Goal: Task Accomplishment & Management: Complete application form

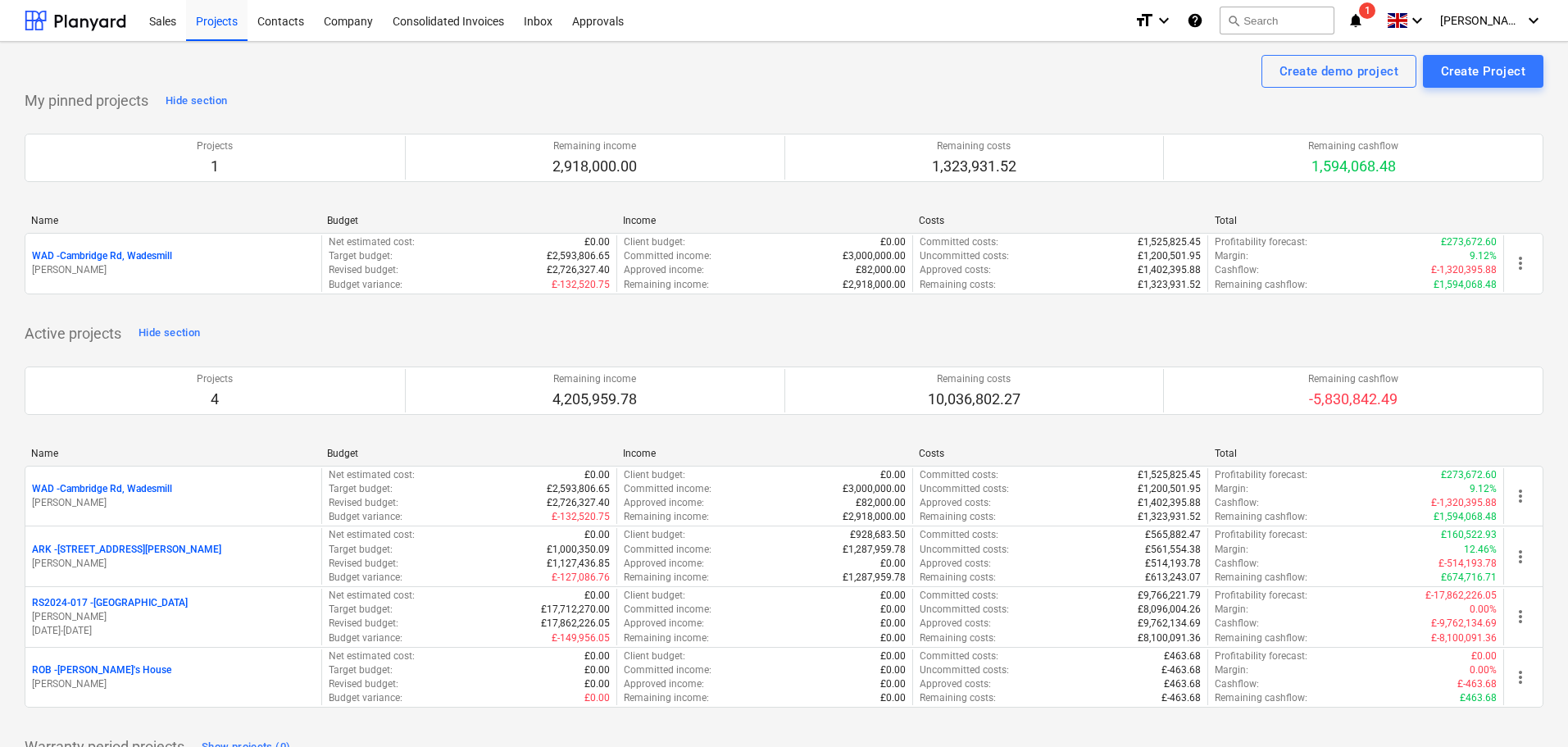
click at [141, 488] on p "WAD - Cambridge Rd, Wadesmill" at bounding box center [102, 489] width 140 height 14
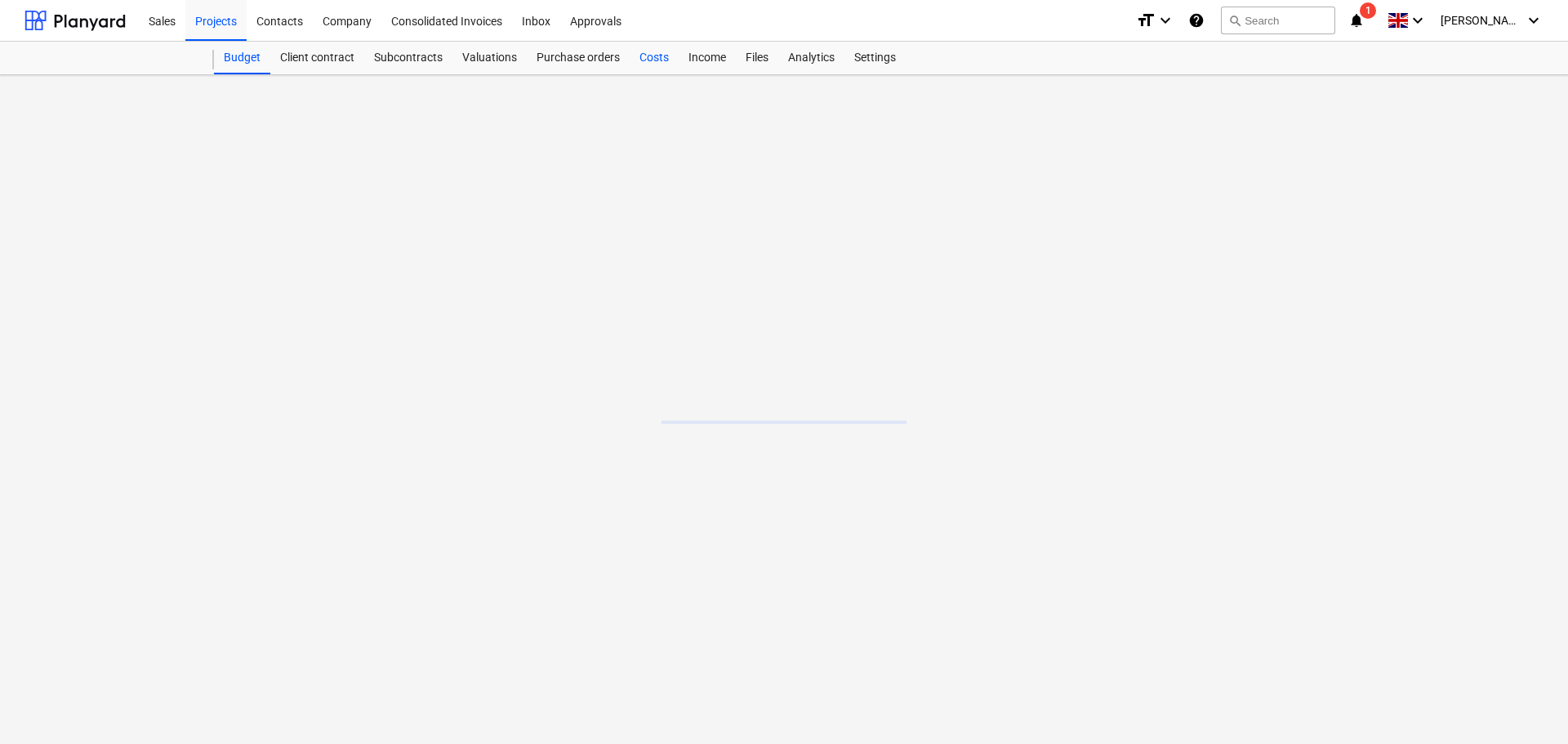
click at [651, 56] on div "Costs" at bounding box center [653, 58] width 49 height 33
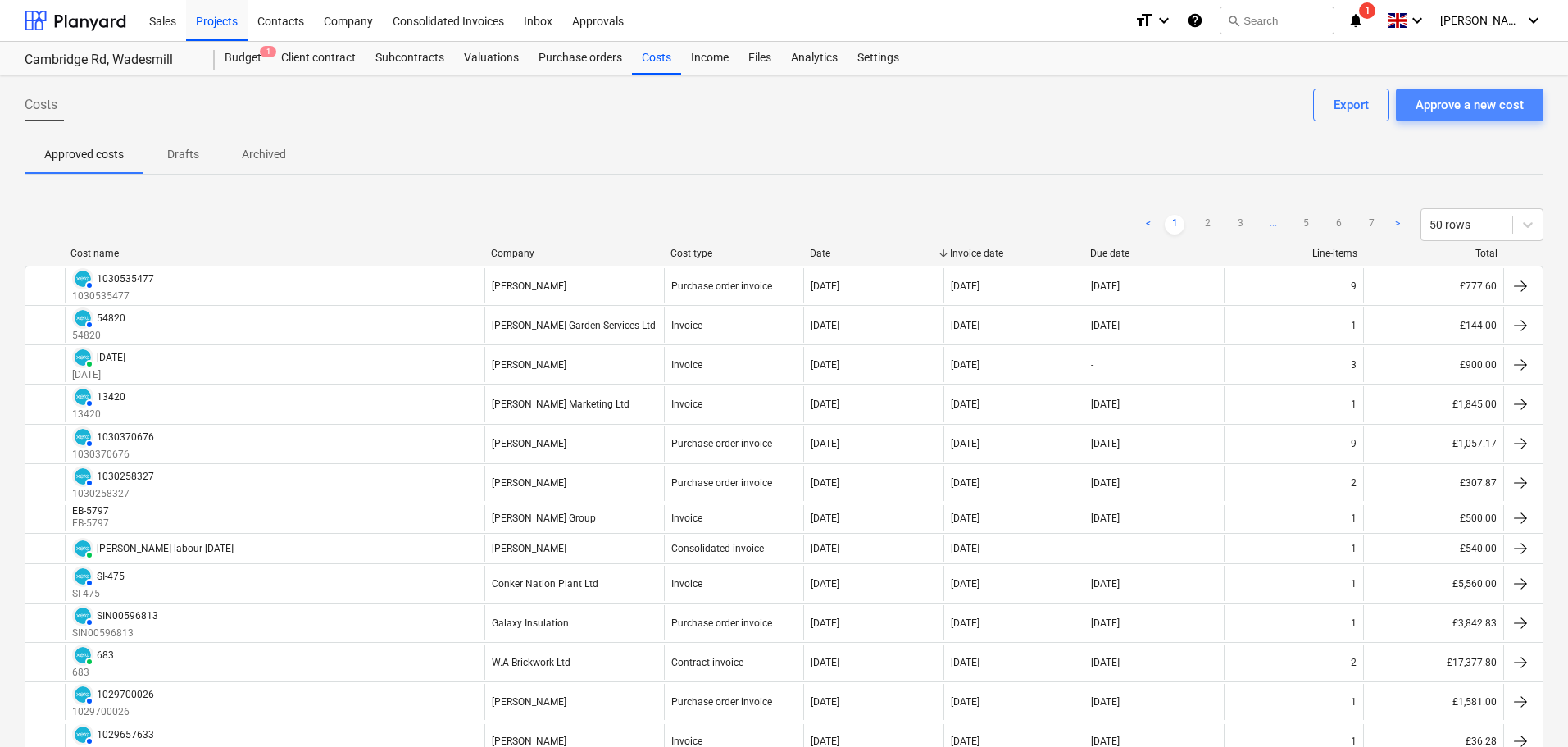
click at [1456, 104] on div "Approve a new cost" at bounding box center [1470, 105] width 108 height 22
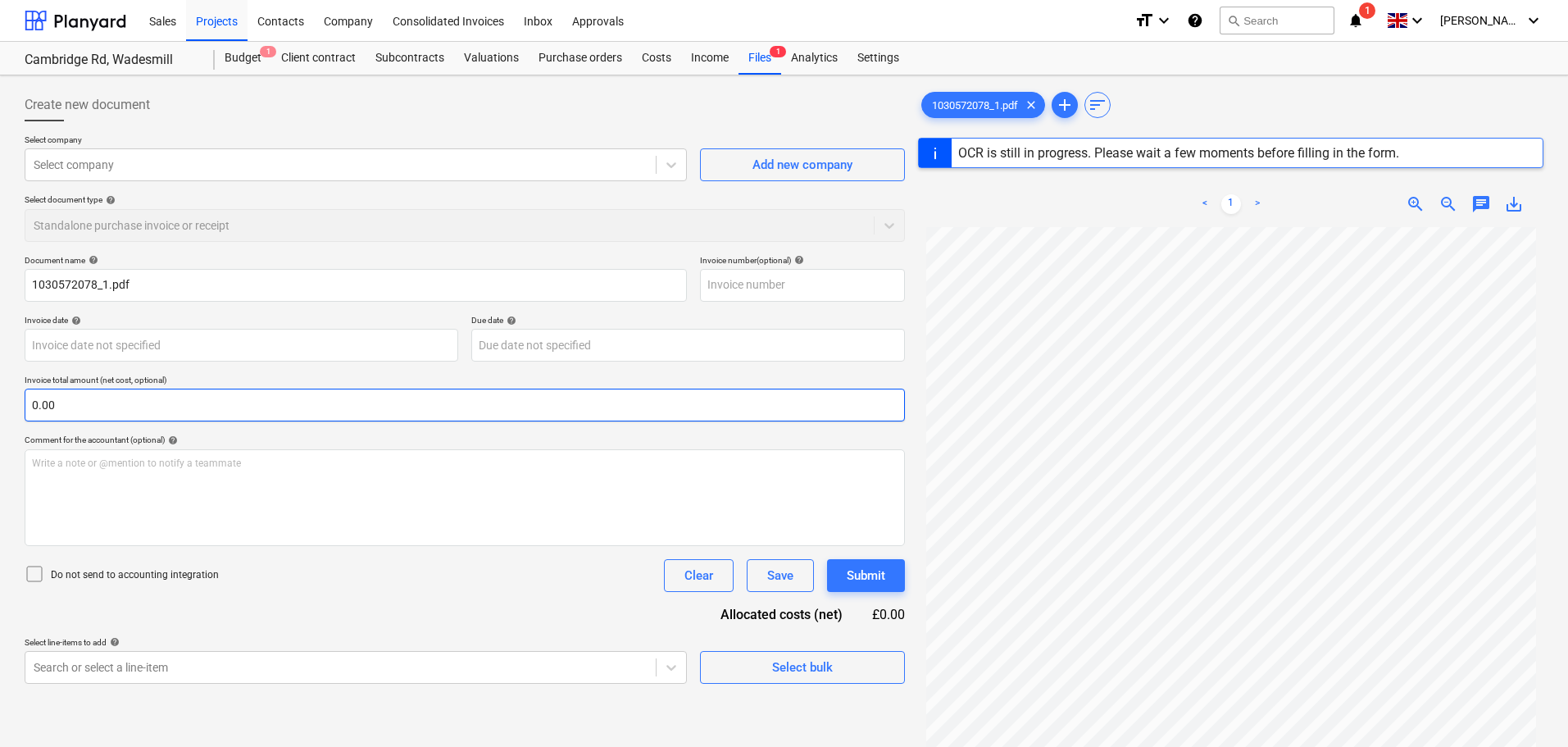
type input "1030572078"
type input "[DATE]"
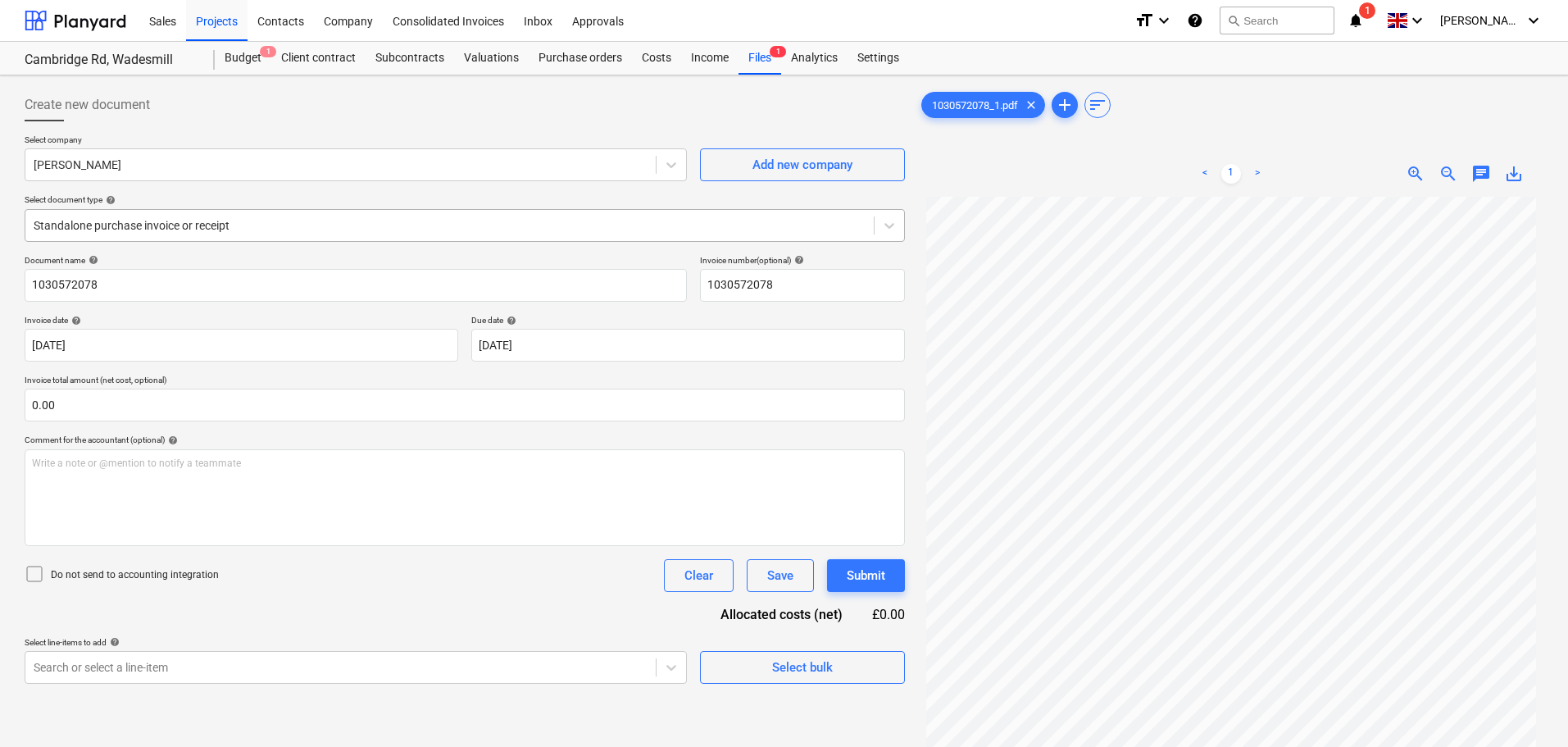
click at [151, 226] on div at bounding box center [449, 225] width 832 height 16
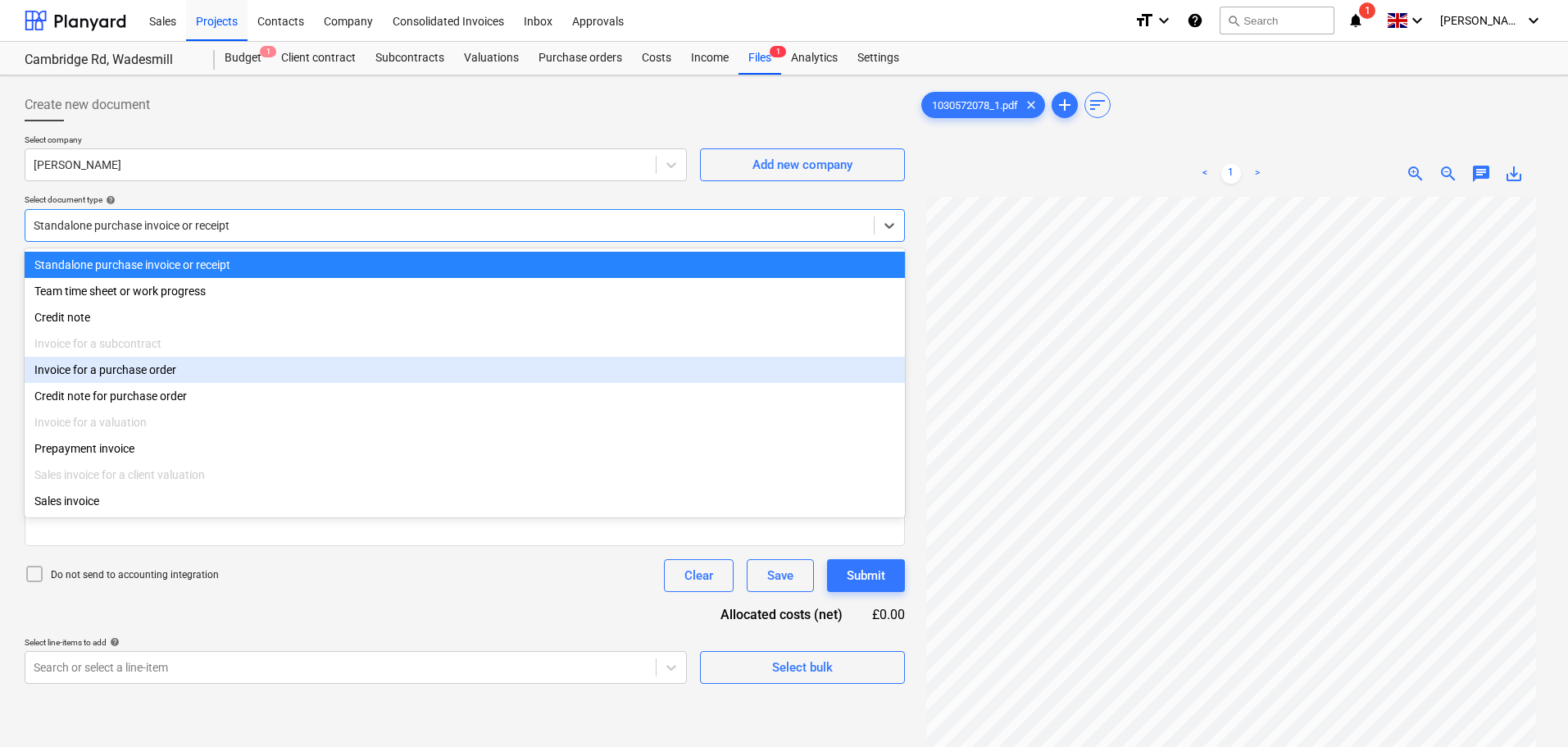
click at [129, 372] on div "Invoice for a purchase order" at bounding box center [465, 369] width 880 height 26
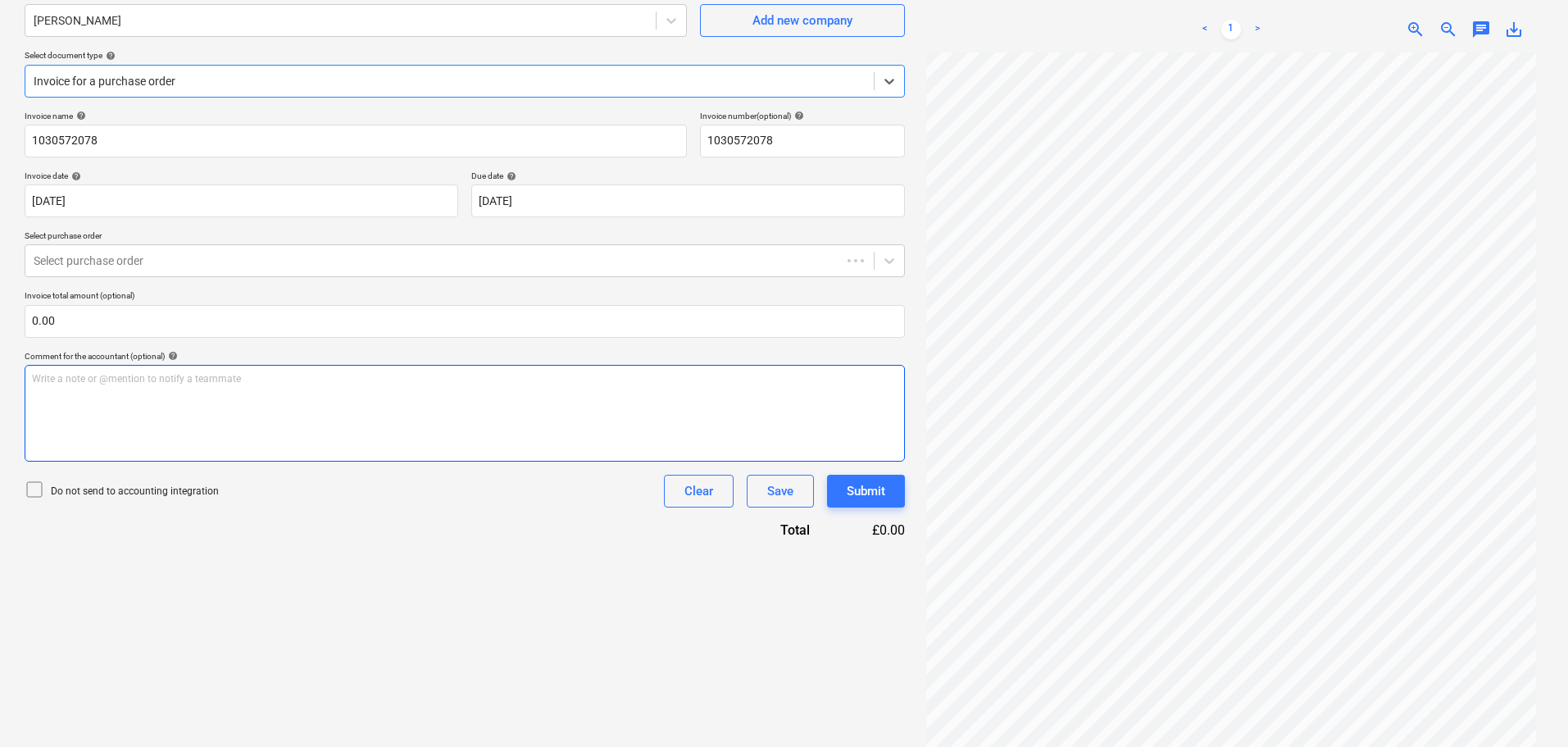
scroll to position [164, 0]
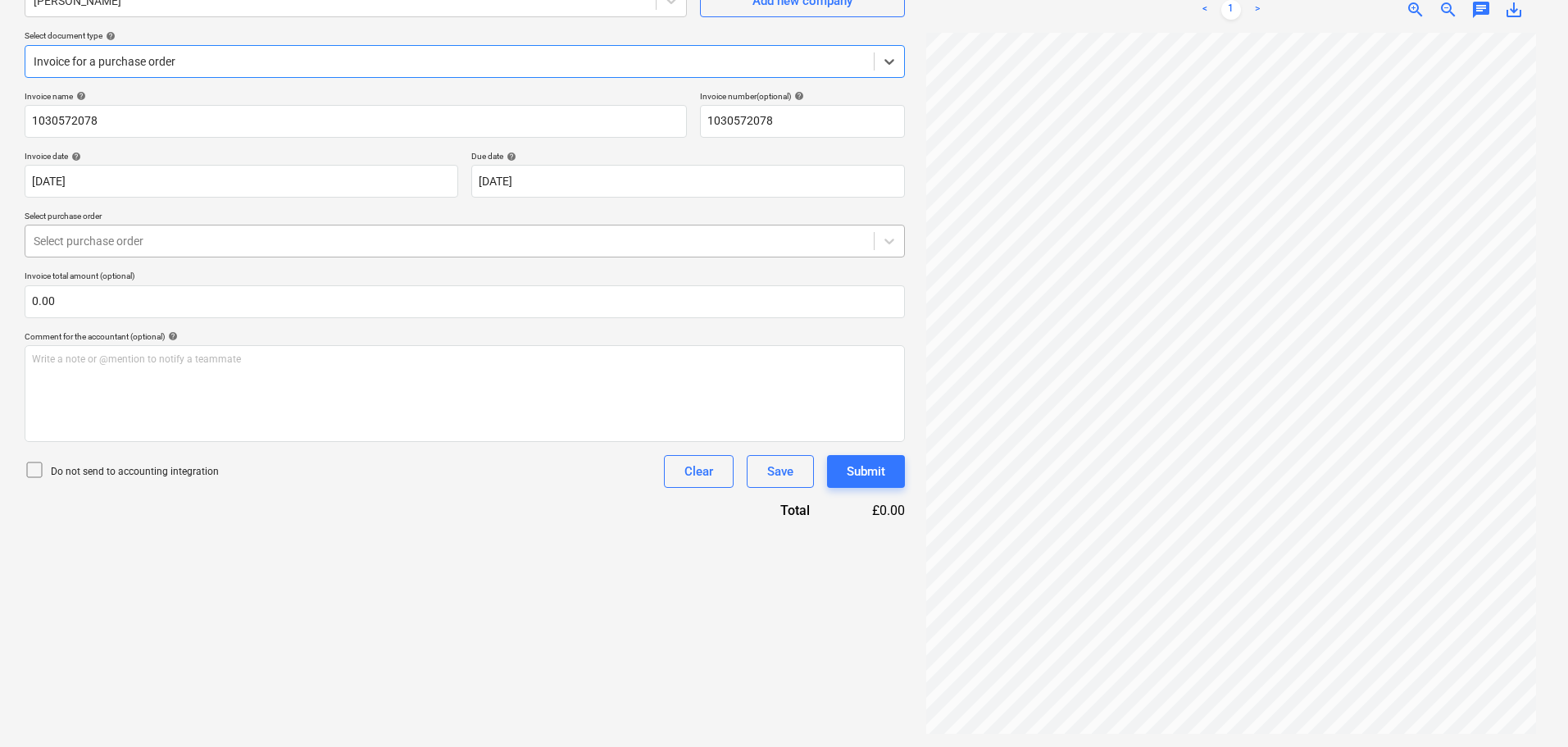
click at [126, 241] on div at bounding box center [449, 240] width 832 height 16
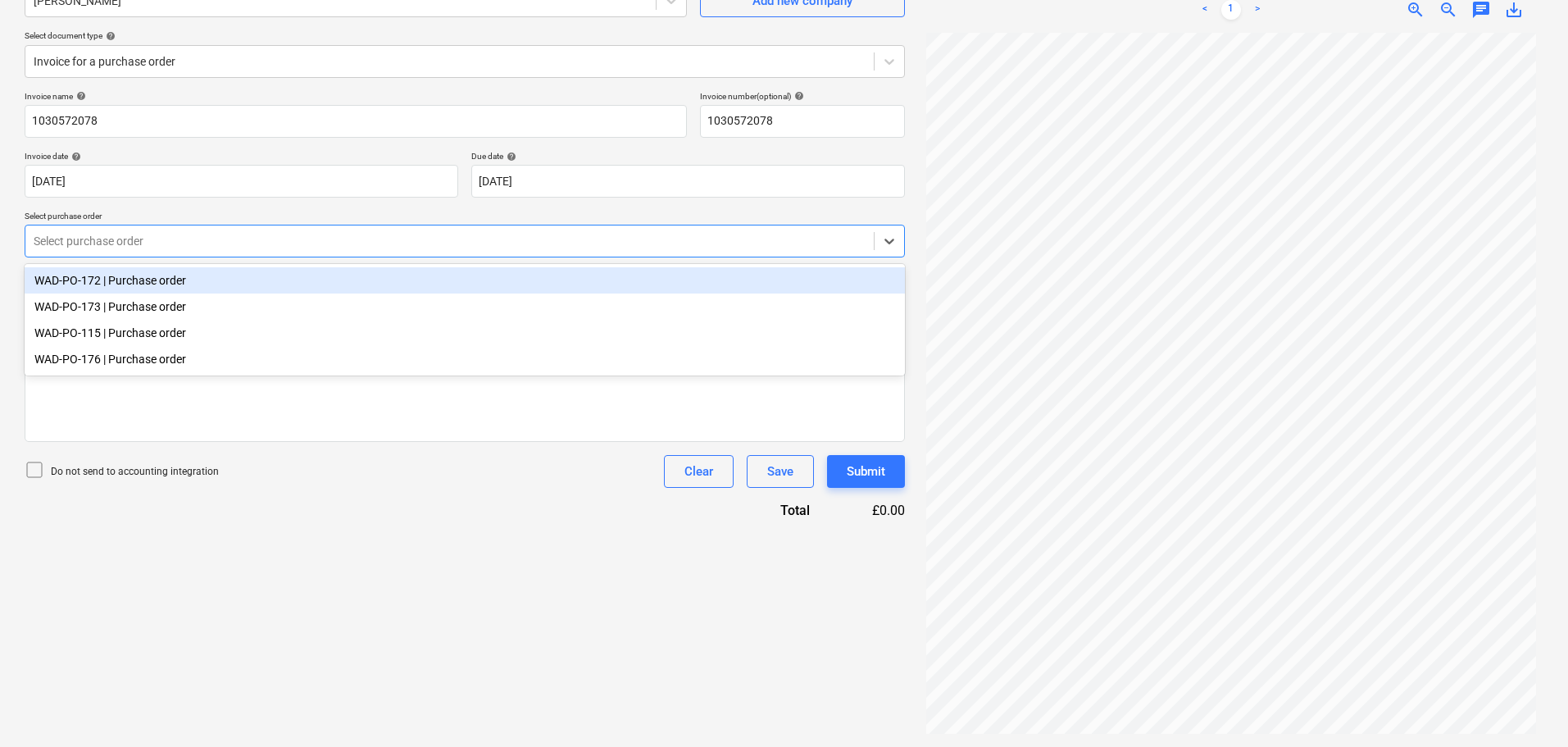
click at [132, 278] on div "WAD-PO-172 | Purchase order" at bounding box center [465, 281] width 880 height 26
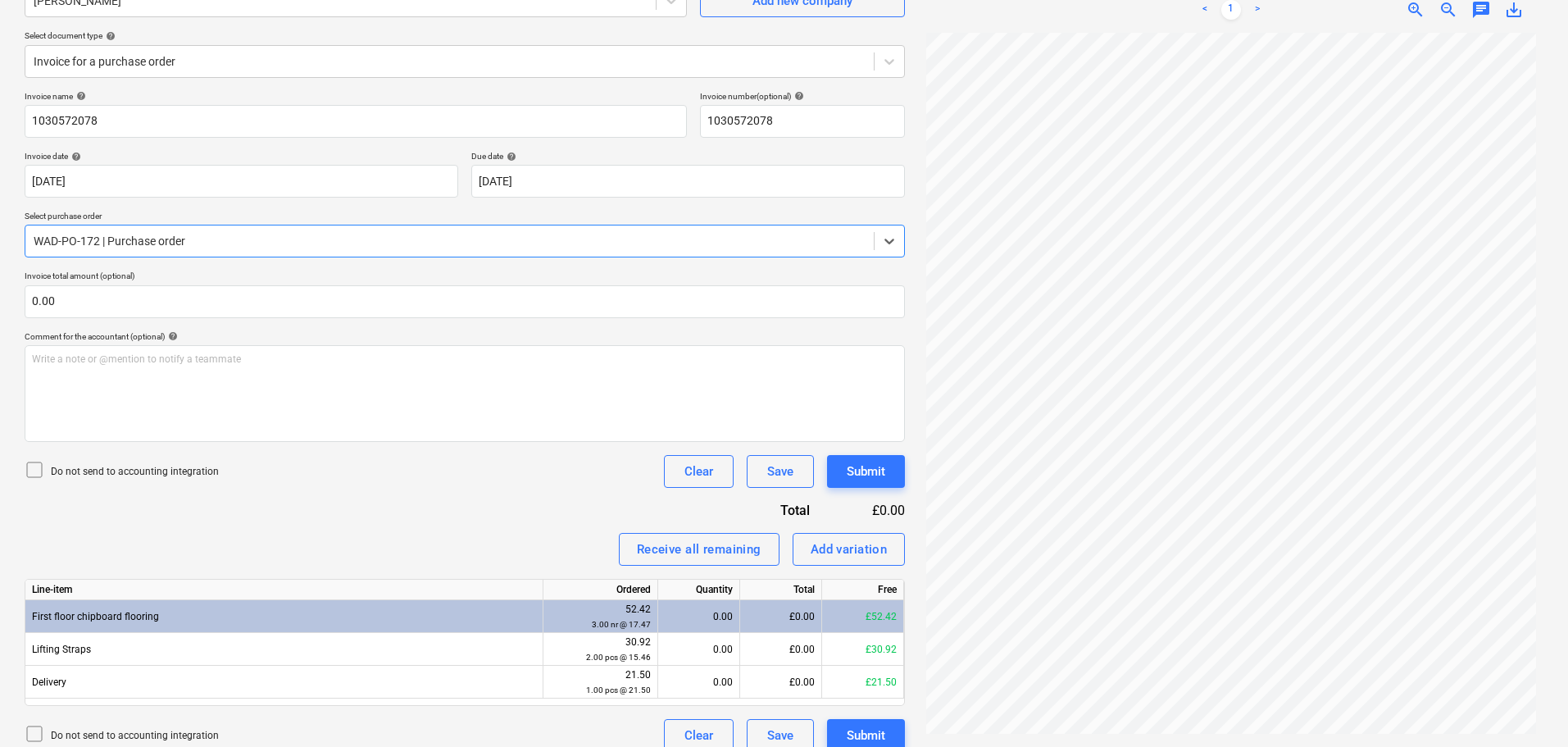
click at [160, 239] on div at bounding box center [449, 240] width 832 height 16
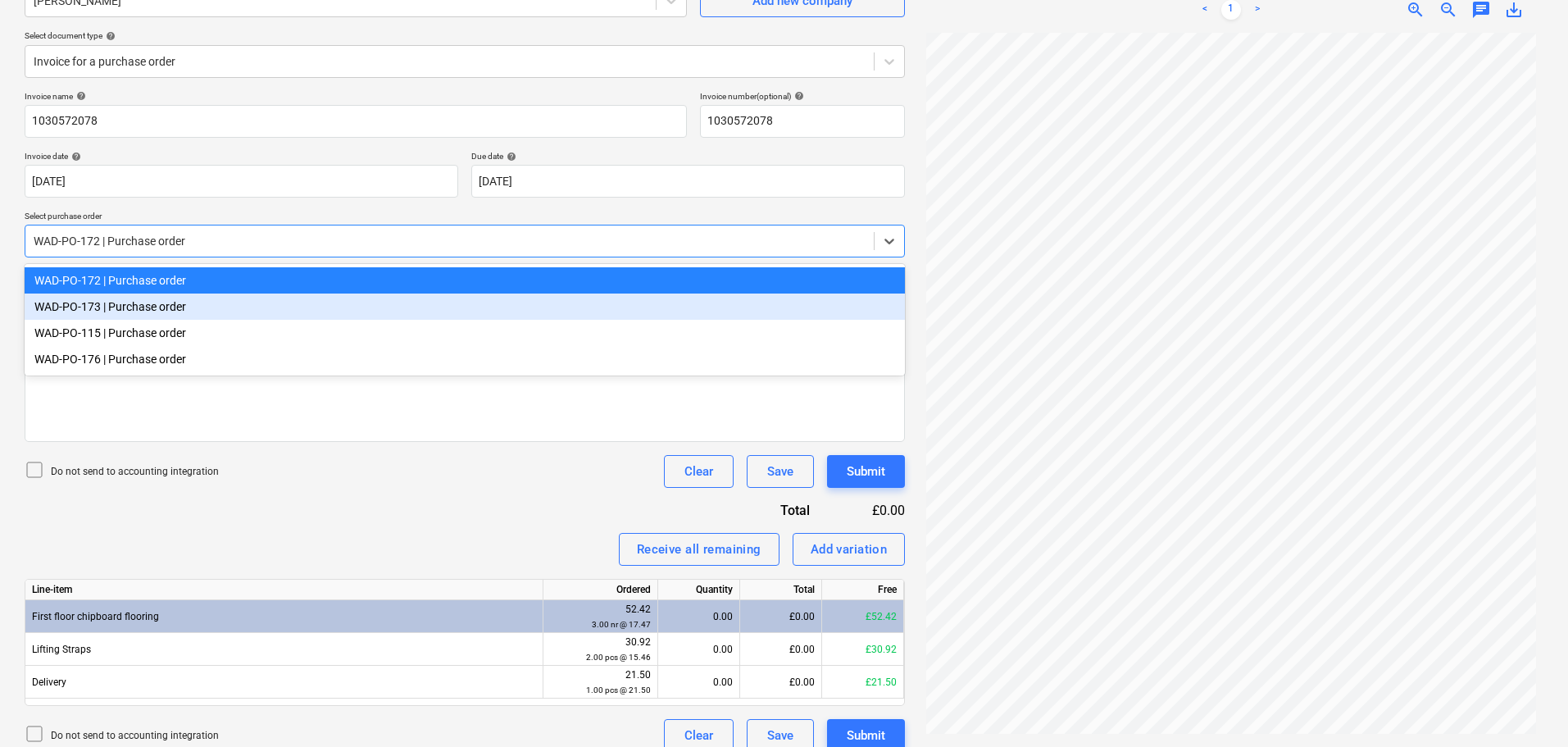
click at [143, 303] on div "WAD-PO-173 | Purchase order" at bounding box center [465, 306] width 880 height 26
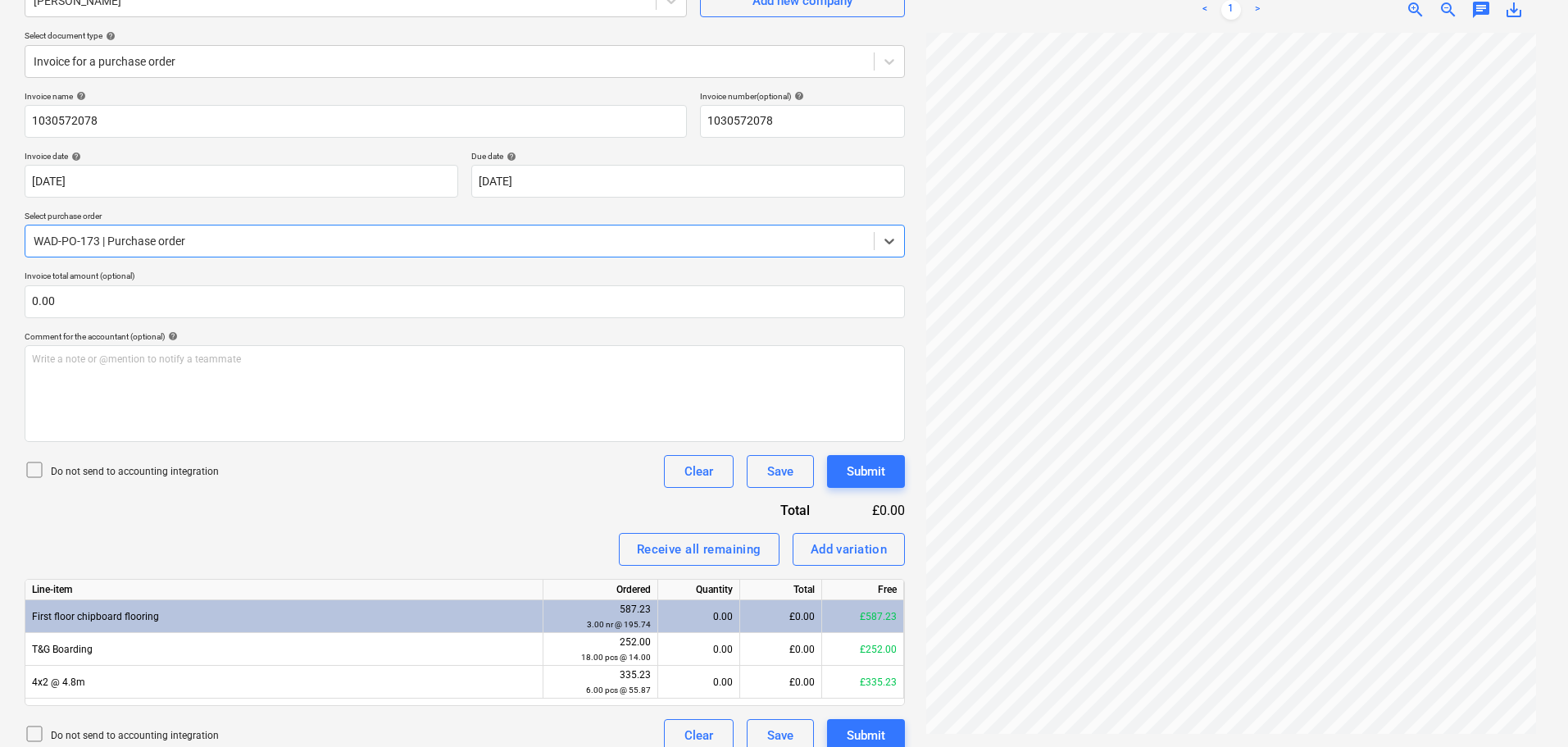
click at [182, 240] on div at bounding box center [449, 240] width 832 height 16
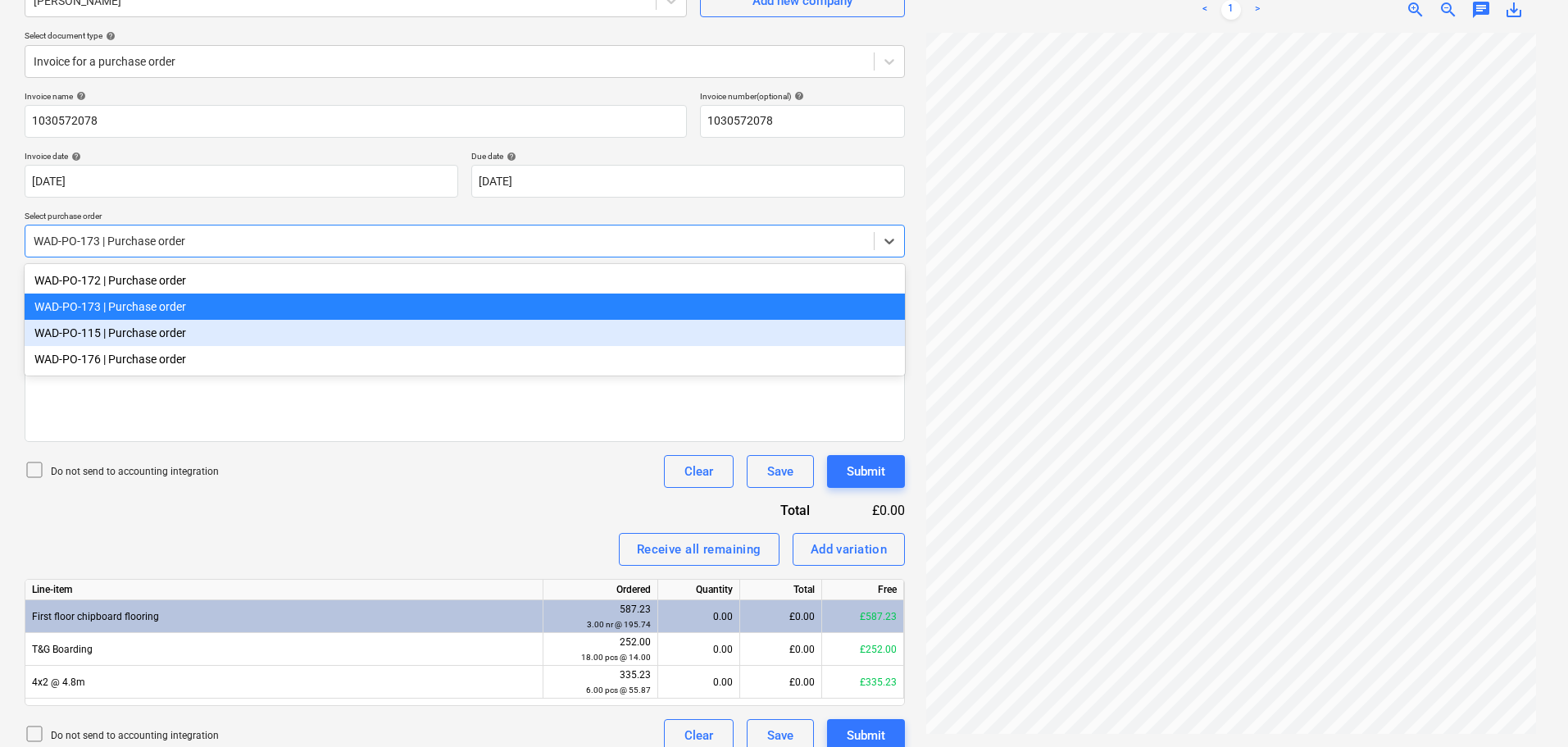
click at [159, 333] on div "WAD-PO-115 | Purchase order" at bounding box center [465, 332] width 880 height 26
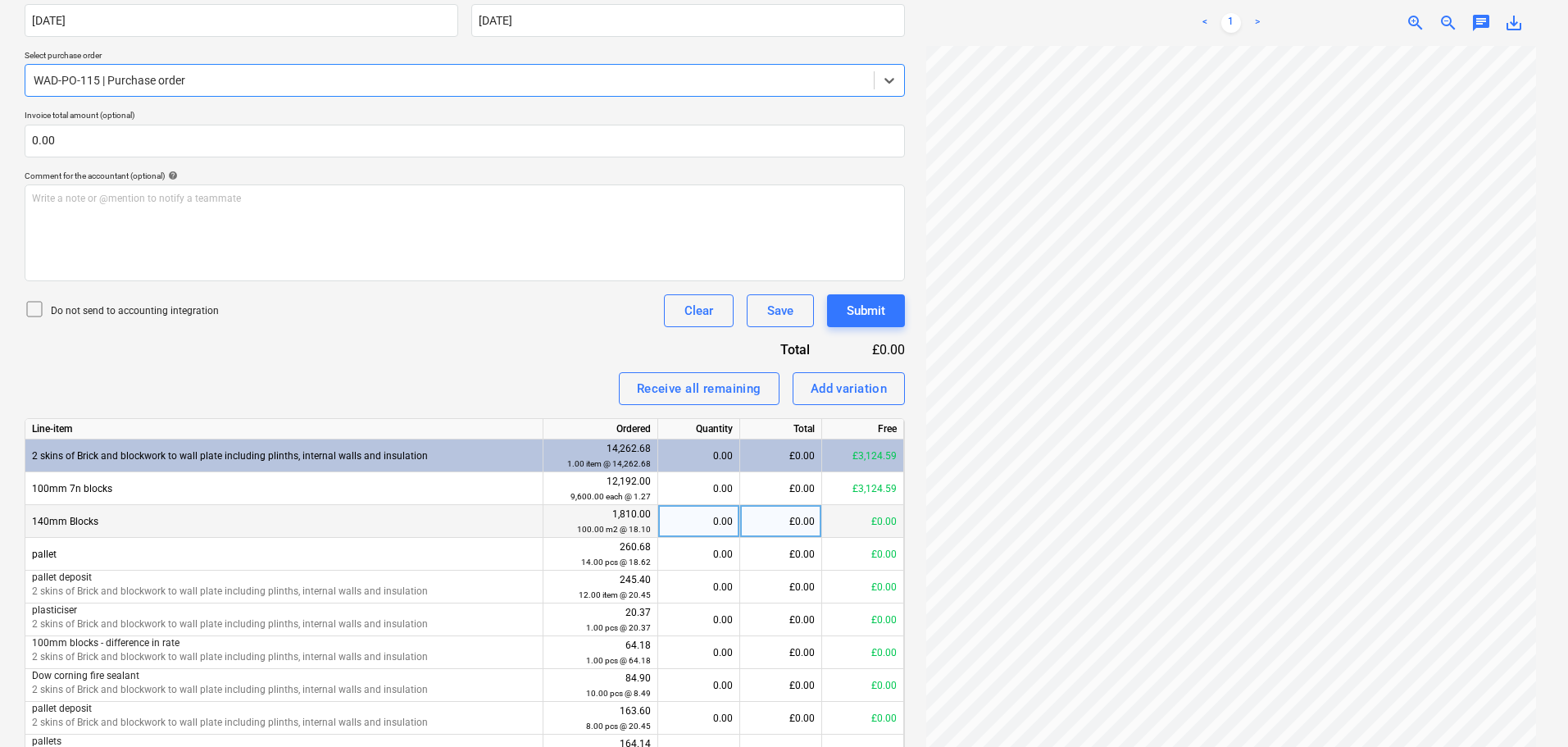
scroll to position [328, 0]
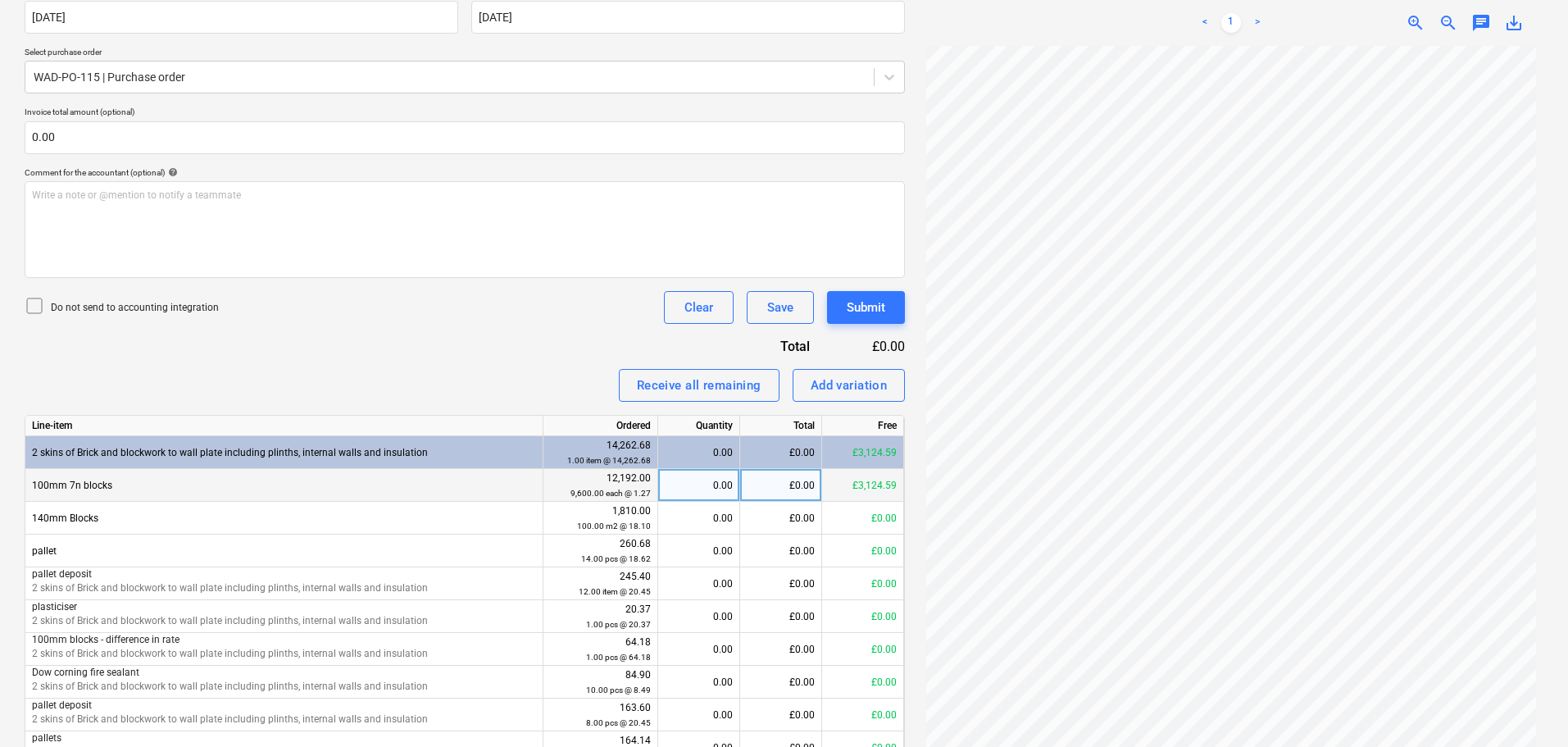
click at [781, 484] on div "£0.00" at bounding box center [781, 485] width 82 height 33
type input "388.80"
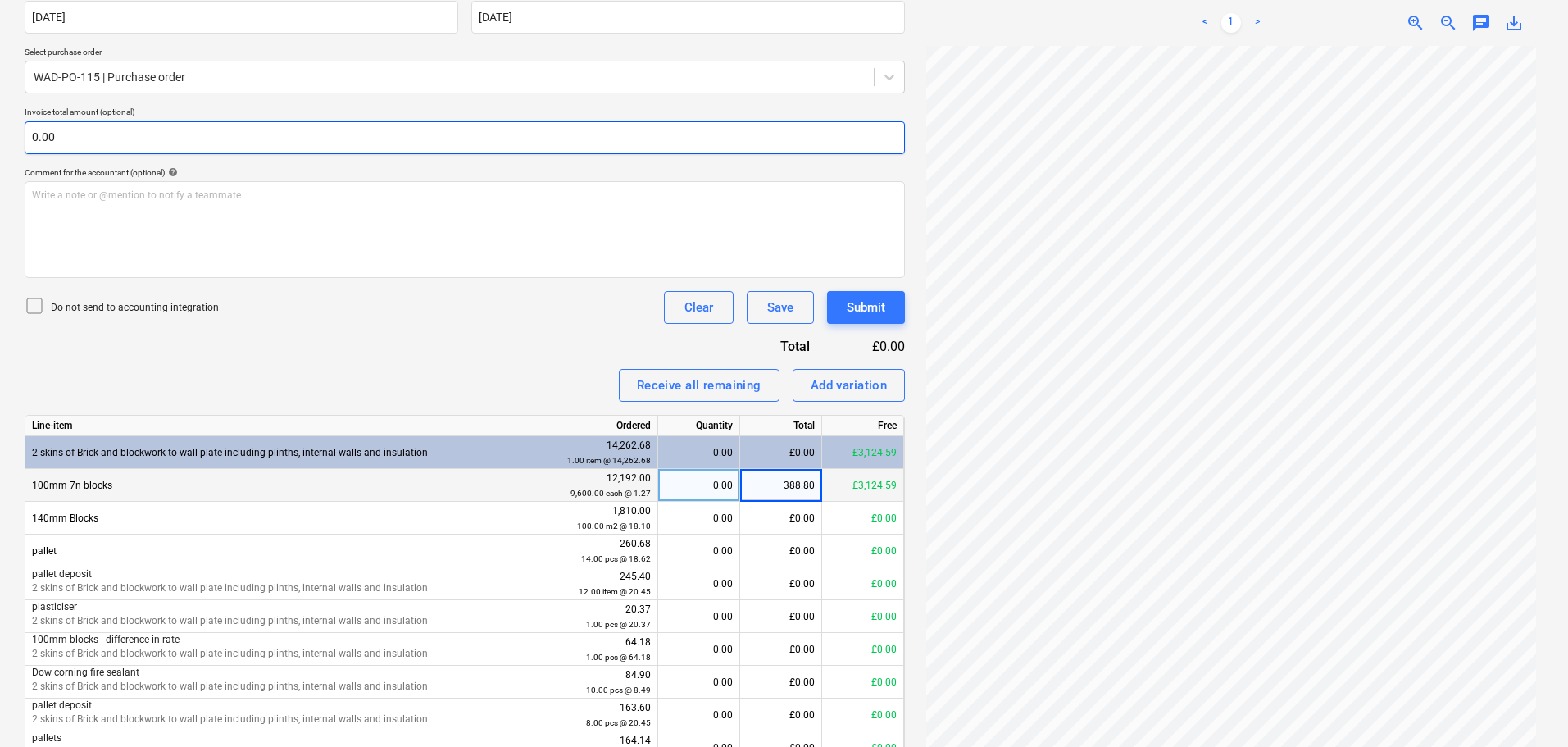
click at [69, 145] on input "0.00" at bounding box center [465, 138] width 880 height 33
type input "388.80"
click at [69, 145] on input "0.00" at bounding box center [465, 138] width 880 height 33
click at [69, 145] on input "text" at bounding box center [465, 138] width 880 height 33
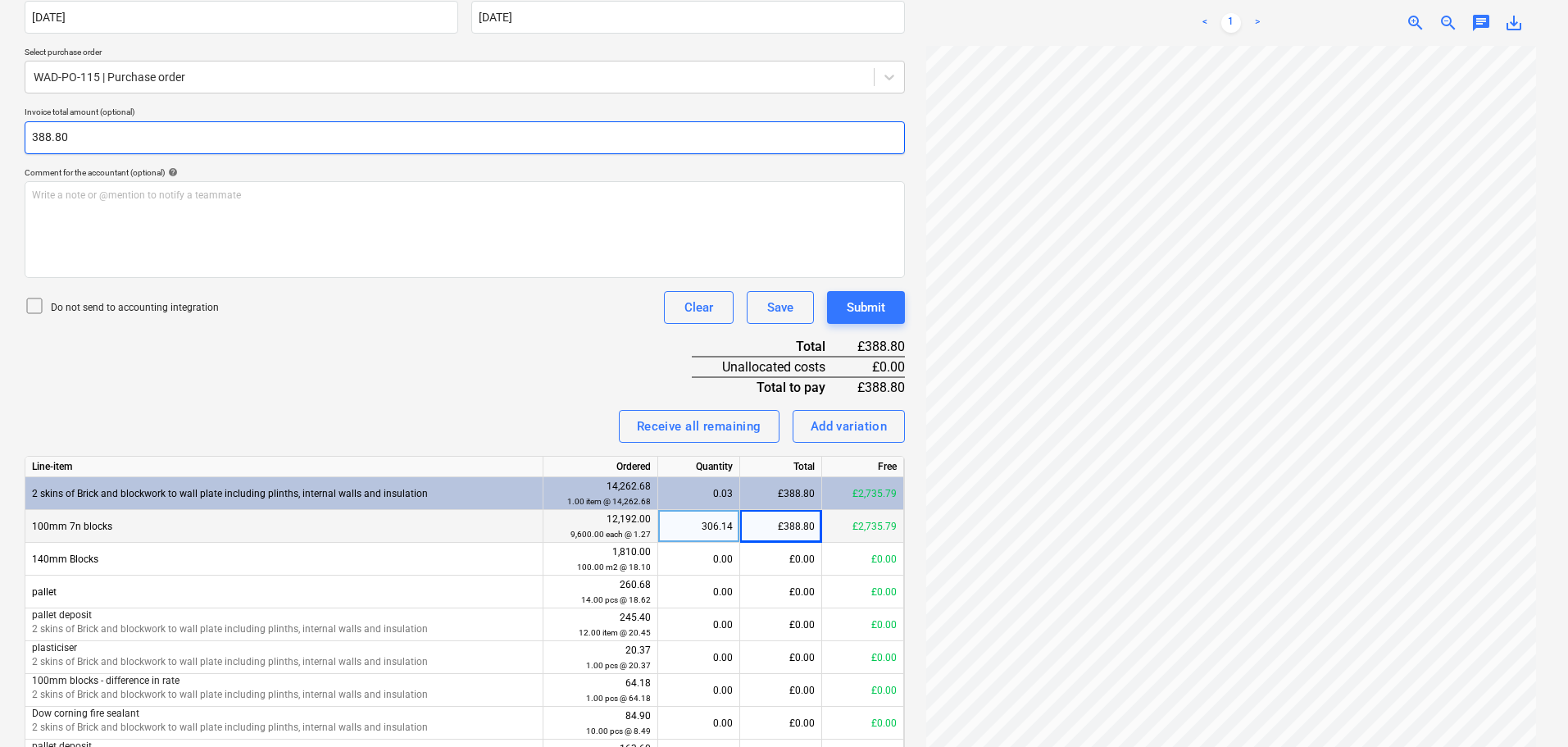
type input "388.80"
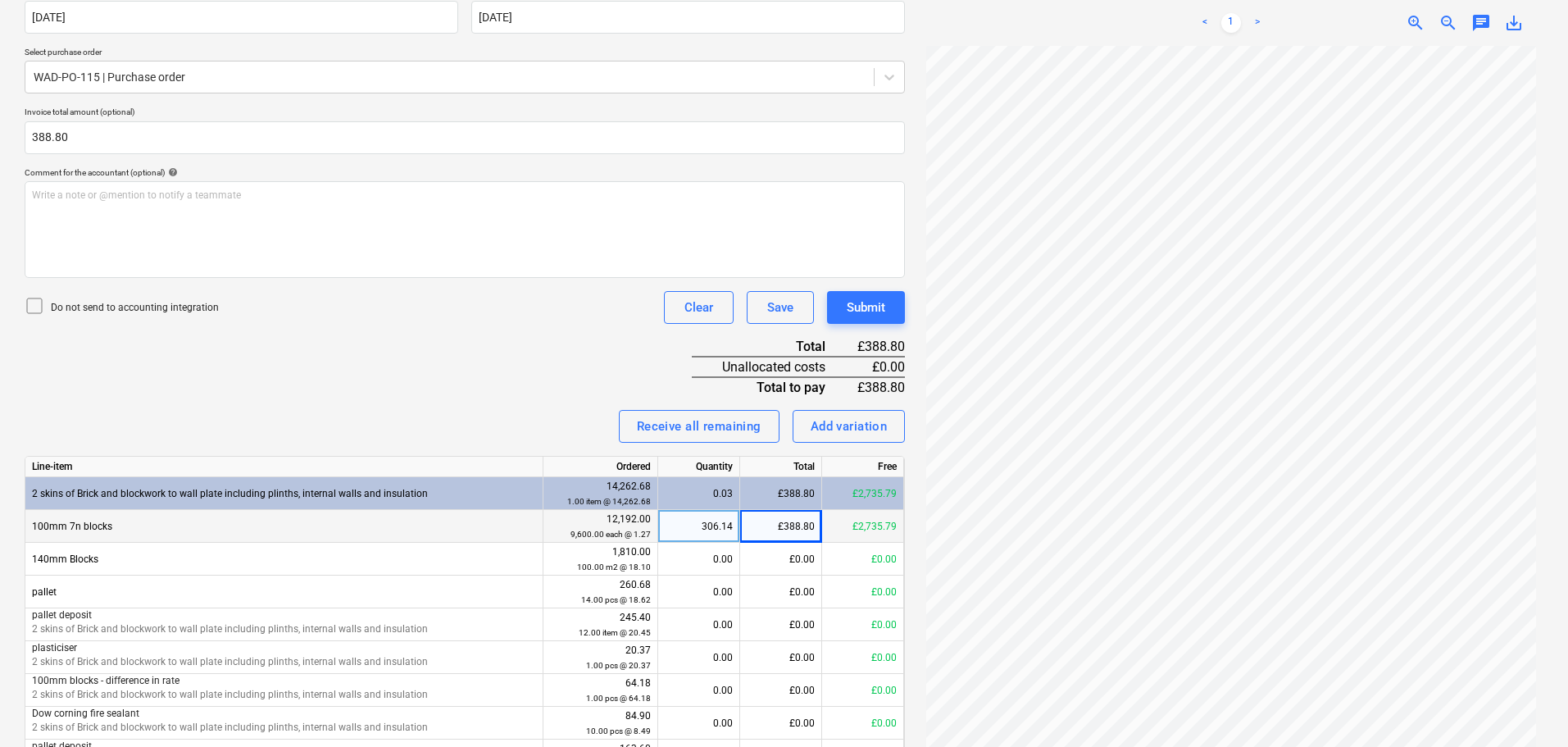
click at [425, 352] on div "Invoice name help 1030572078 Invoice number (optional) help 1030572078 Invoice …" at bounding box center [465, 425] width 880 height 997
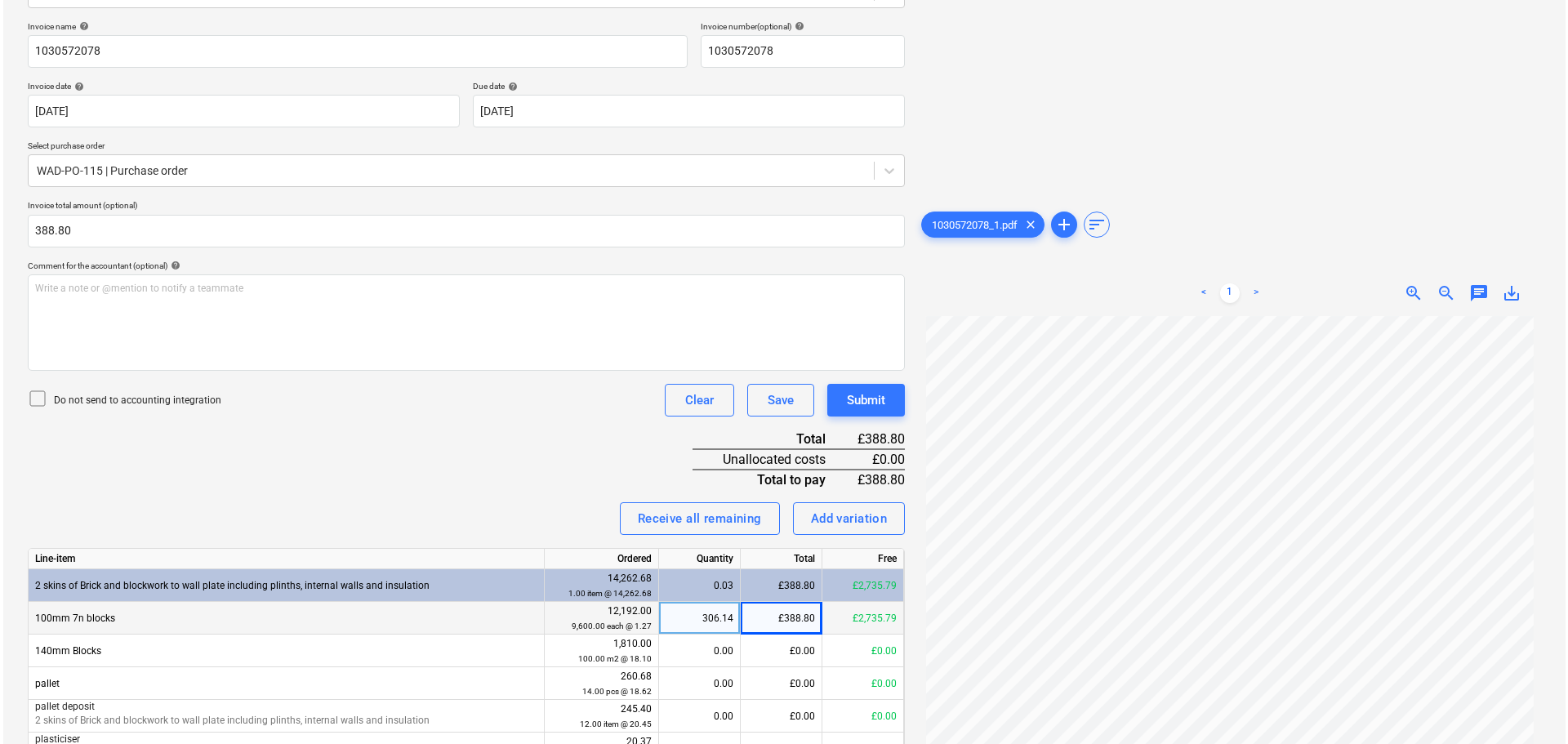
scroll to position [189, 0]
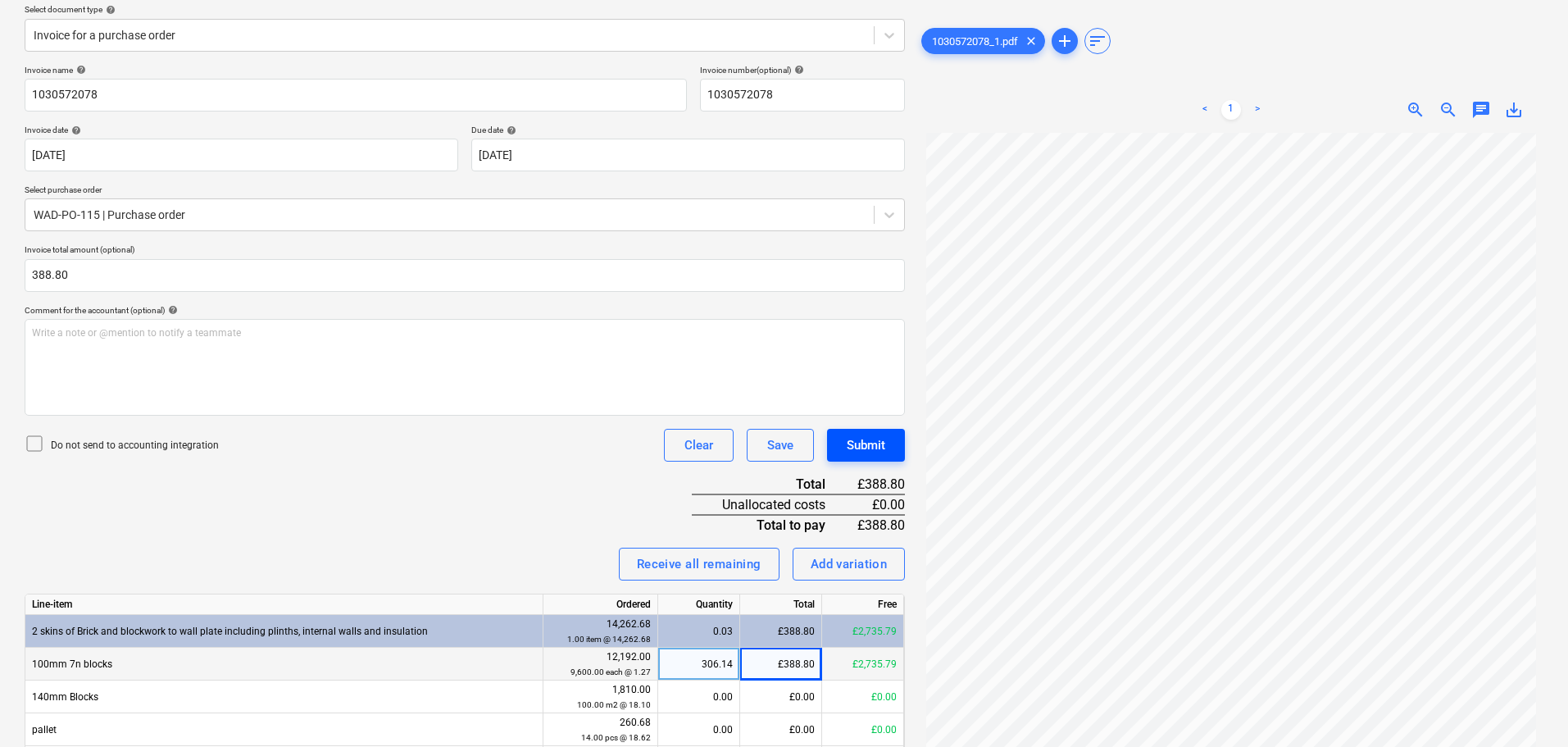
click at [867, 445] on div "Submit" at bounding box center [866, 445] width 39 height 22
